Goal: Communication & Community: Connect with others

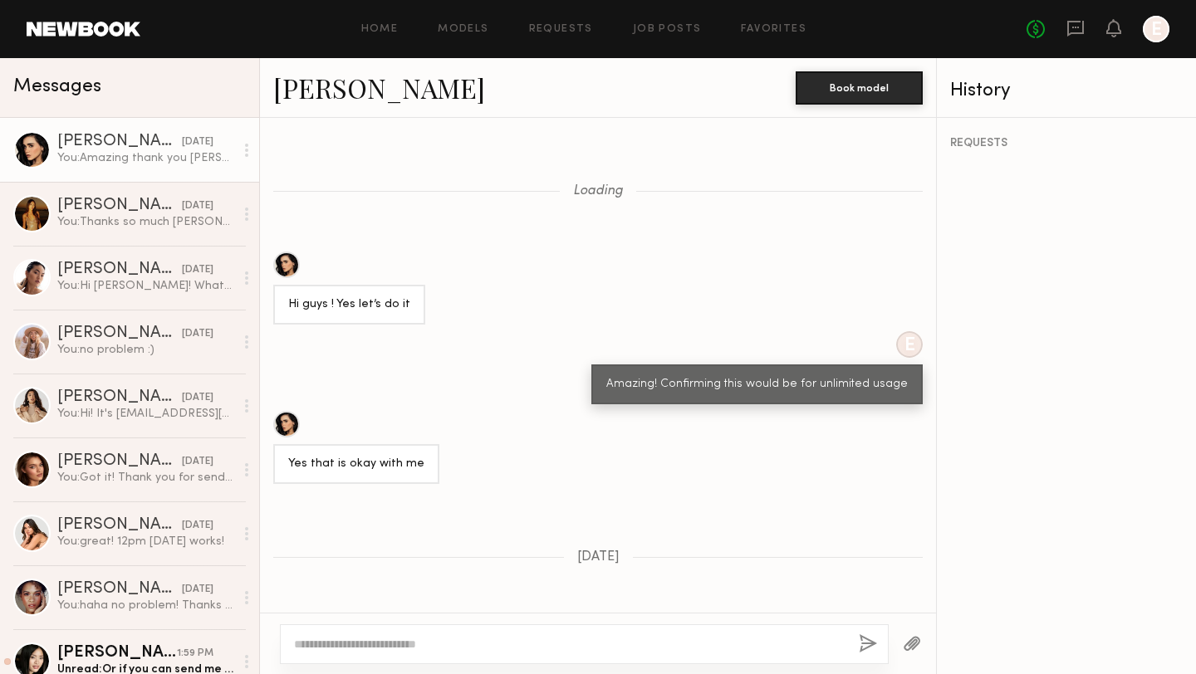
scroll to position [2711, 0]
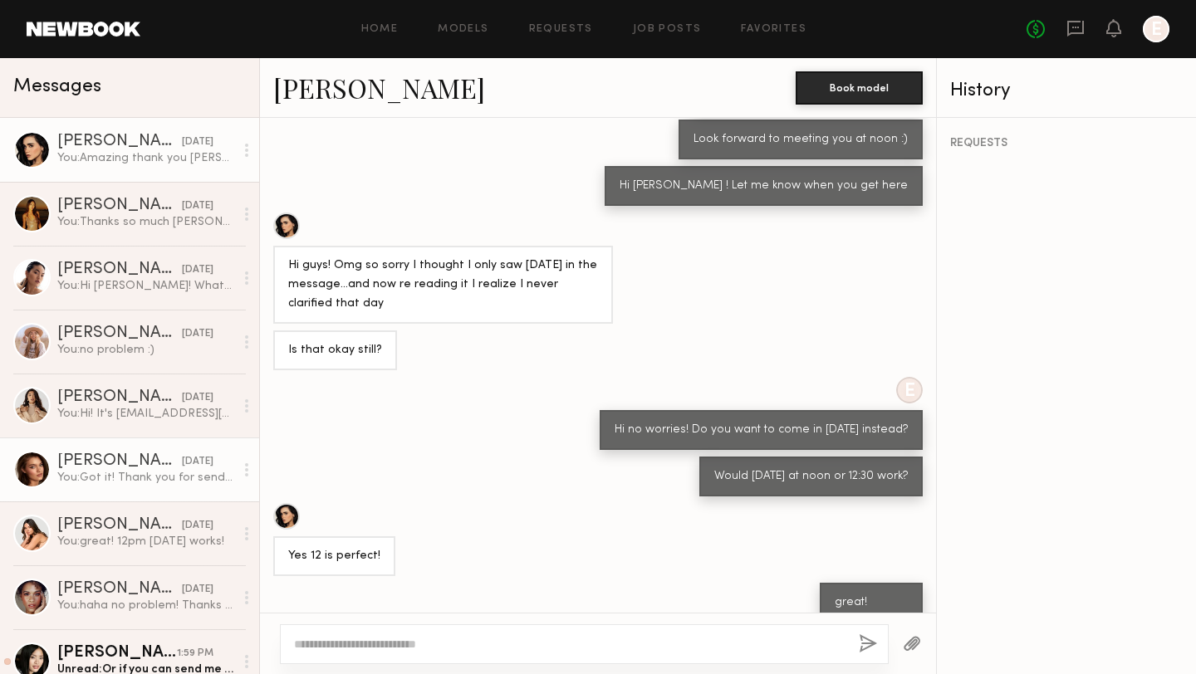
click at [124, 456] on div "Oleksandra K." at bounding box center [119, 462] width 125 height 17
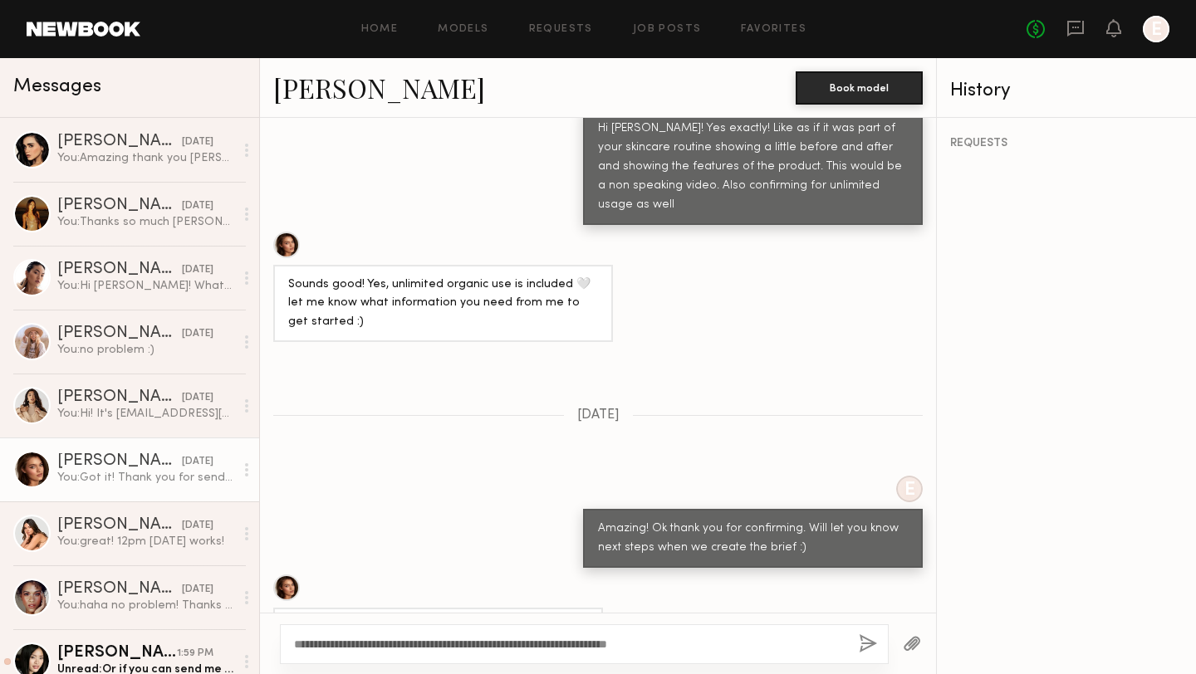
scroll to position [1771, 0]
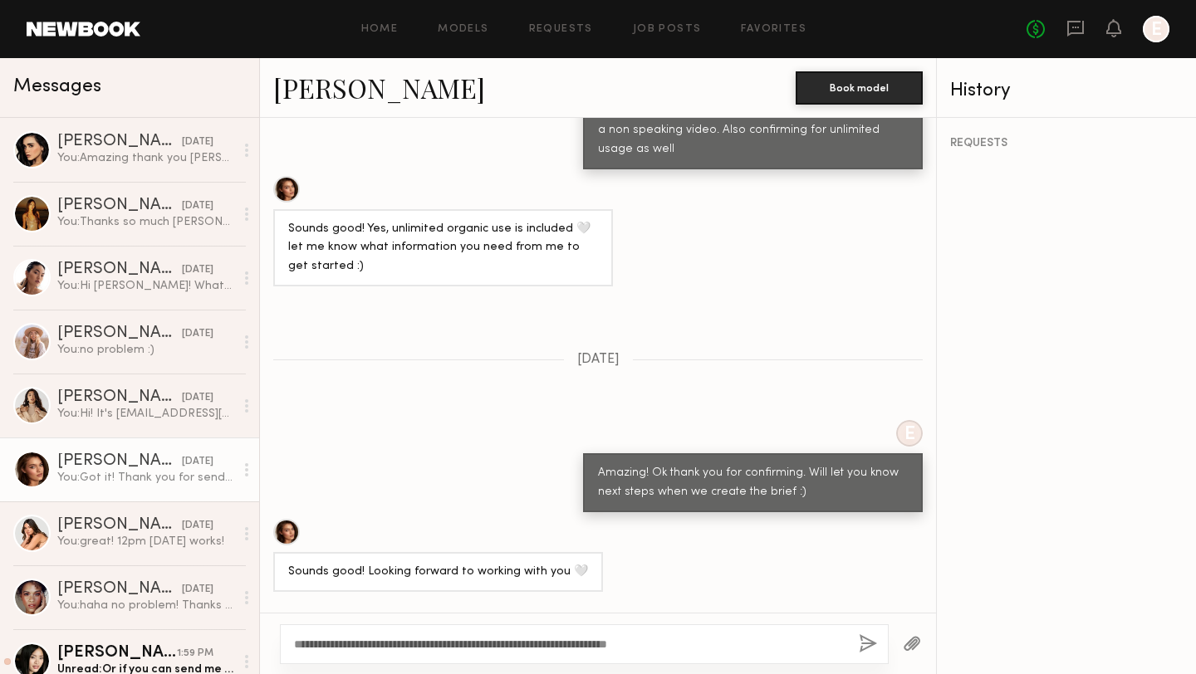
type textarea "**********"
click at [871, 641] on button "button" at bounding box center [868, 645] width 18 height 21
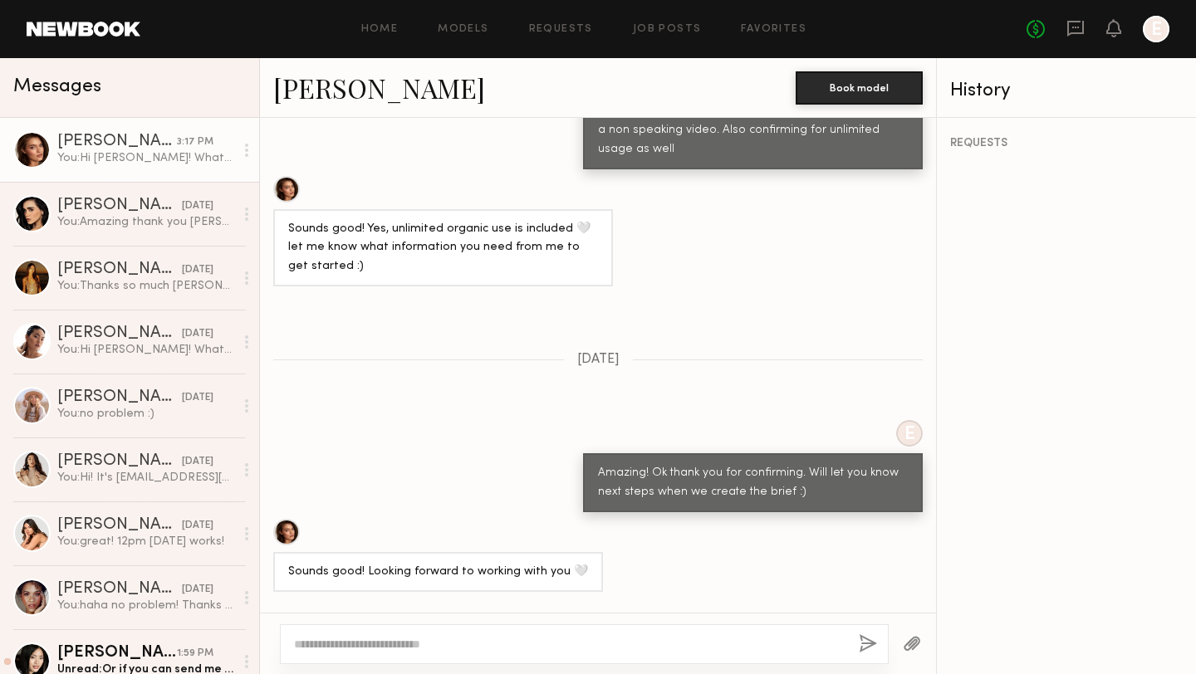
scroll to position [2607, 0]
